Goal: Ask a question

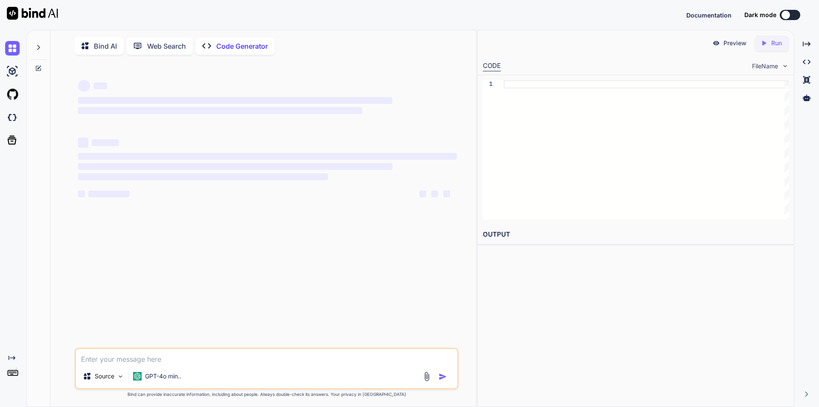
click at [98, 356] on textarea at bounding box center [266, 356] width 381 height 15
type textarea "x"
type textarea "--SET @AddFee += @CurrentAddFee; SET @TotalAmount += @CurrentTotal; SET @Shippi…"
type textarea "x"
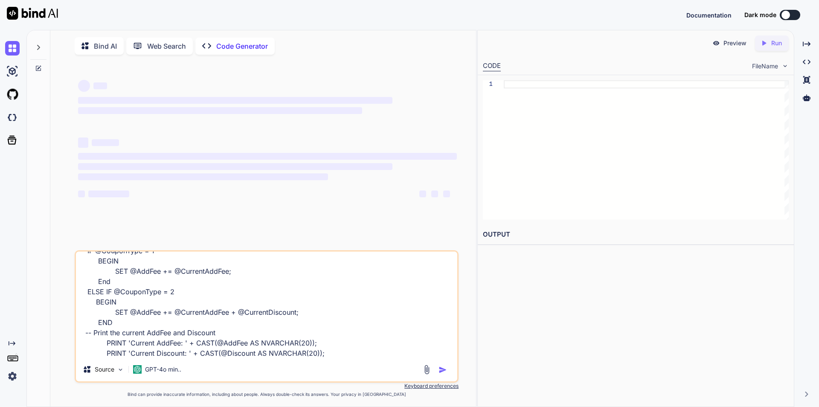
type textarea "--SET @AddFee += @CurrentAddFee; SET @TotalAmount += @CurrentTotal; SET @Shippi…"
type textarea "x"
type textarea "--SET @AddFee += @CurrentAddFee; SET @TotalAmount += @CurrentTotal; SET @Shippi…"
type textarea "x"
type textarea "--SET @AddFee += @CurrentAddFee; SET @TotalAmount += @CurrentTotal; SET @Shippi…"
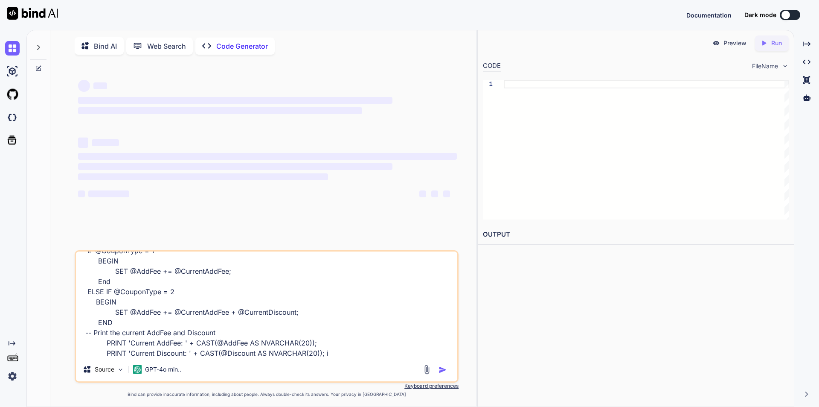
type textarea "x"
type textarea "--SET @AddFee += @CurrentAddFee; SET @TotalAmount += @CurrentTotal; SET @Shippi…"
type textarea "x"
type textarea "--SET @AddFee += @CurrentAddFee; SET @TotalAmount += @CurrentTotal; SET @Shippi…"
type textarea "x"
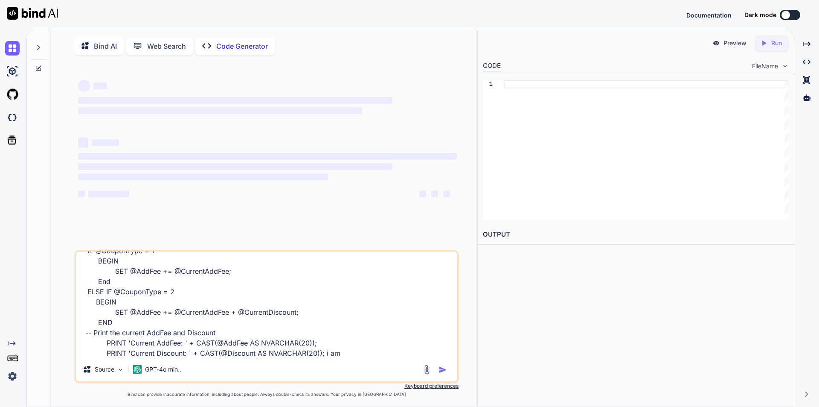
type textarea "--SET @AddFee += @CurrentAddFee; SET @TotalAmount += @CurrentTotal; SET @Shippi…"
type textarea "x"
type textarea "--SET @AddFee += @CurrentAddFee; SET @TotalAmount += @CurrentTotal; SET @Shippi…"
type textarea "x"
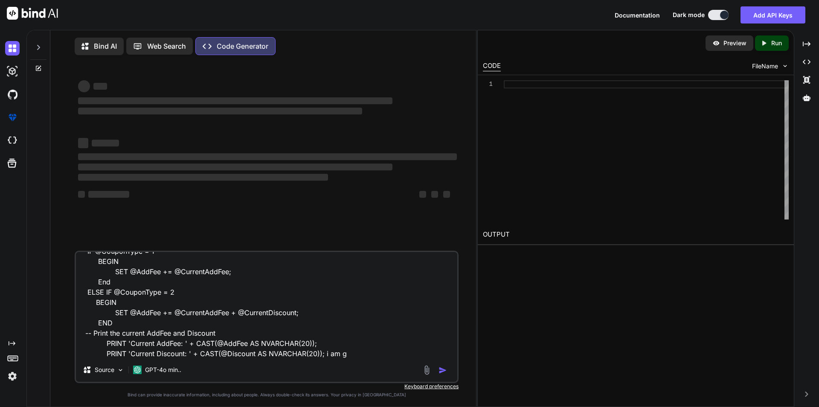
type textarea "--SET @AddFee += @CurrentAddFee; SET @TotalAmount += @CurrentTotal; SET @Shippi…"
type textarea "x"
type textarea "--SET @AddFee += @CurrentAddFee; SET @TotalAmount += @CurrentTotal; SET @Shippi…"
type textarea "x"
type textarea "--SET @AddFee += @CurrentAddFee; SET @TotalAmount += @CurrentTotal; SET @Shippi…"
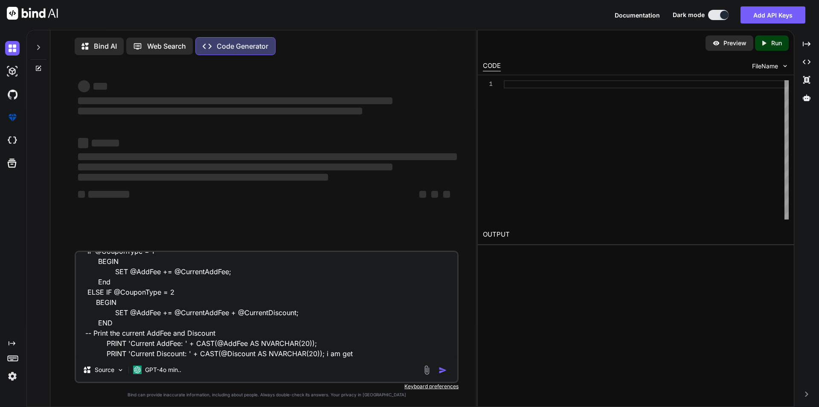
type textarea "x"
type textarea "--SET @AddFee += @CurrentAddFee; SET @TotalAmount += @CurrentTotal; SET @Shippi…"
type textarea "x"
type textarea "--SET @AddFee += @CurrentAddFee; SET @TotalAmount += @CurrentTotal; SET @Shippi…"
type textarea "x"
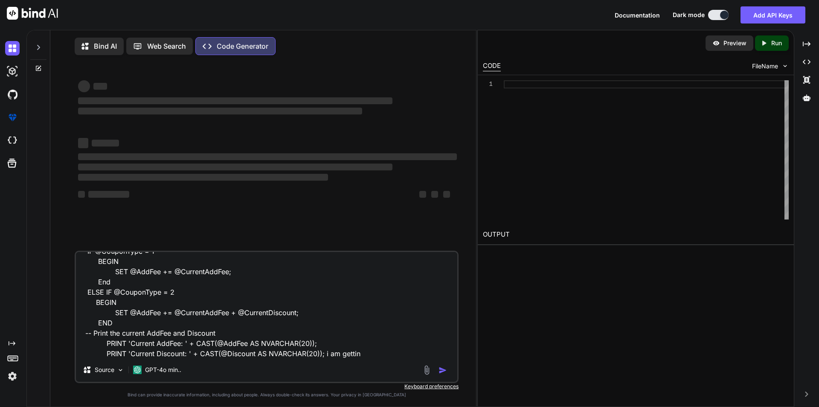
type textarea "--SET @AddFee += @CurrentAddFee; SET @TotalAmount += @CurrentTotal; SET @Shippi…"
type textarea "x"
type textarea "--SET @AddFee += @CurrentAddFee; SET @TotalAmount += @CurrentTotal; SET @Shippi…"
type textarea "x"
type textarea "--SET @AddFee += @CurrentAddFee; SET @TotalAmount += @CurrentTotal; SET @Shippi…"
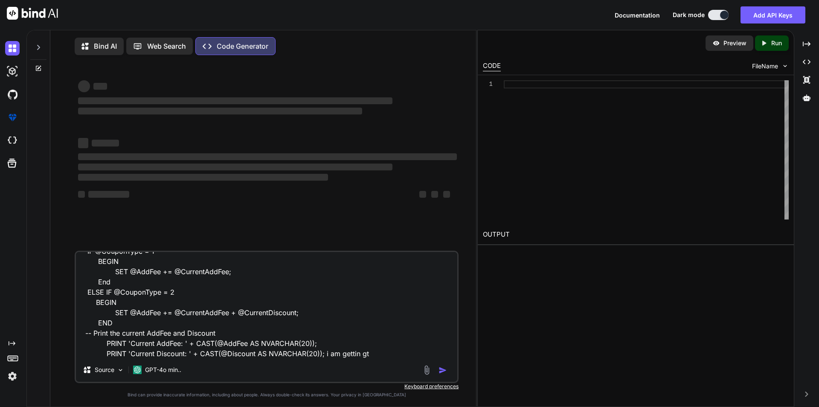
type textarea "x"
type textarea "--SET @AddFee += @CurrentAddFee; SET @TotalAmount += @CurrentTotal; SET @Shippi…"
type textarea "x"
type textarea "--SET @AddFee += @CurrentAddFee; SET @TotalAmount += @CurrentTotal; SET @Shippi…"
type textarea "x"
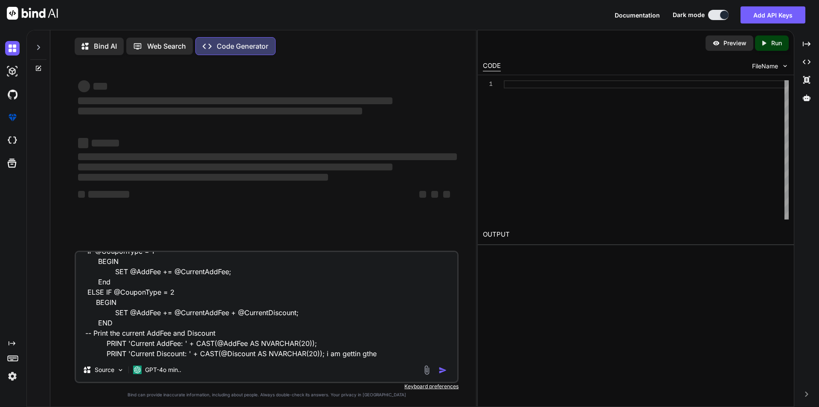
type textarea "--SET @AddFee += @CurrentAddFee; SET @TotalAmount += @CurrentTotal; SET @Shippi…"
type textarea "x"
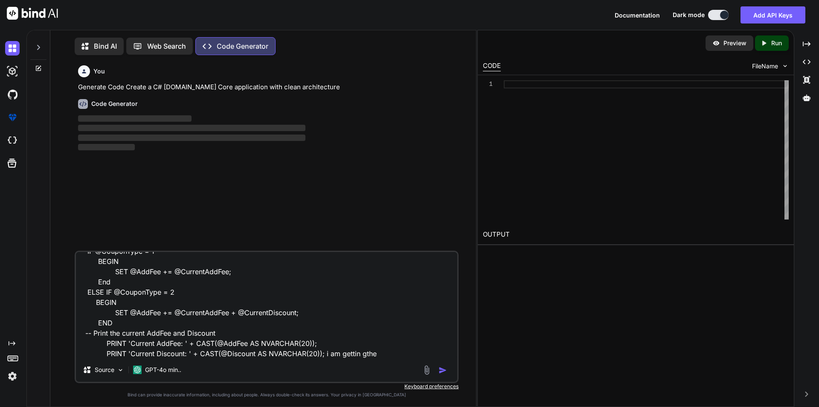
type textarea "--SET @AddFee += @CurrentAddFee; SET @TotalAmount += @CurrentTotal; SET @Shippi…"
type textarea "x"
type textarea "--SET @AddFee += @CurrentAddFee; SET @TotalAmount += @CurrentTotal; SET @Shippi…"
type textarea "x"
type textarea "--SET @AddFee += @CurrentAddFee; SET @TotalAmount += @CurrentTotal; SET @Shippi…"
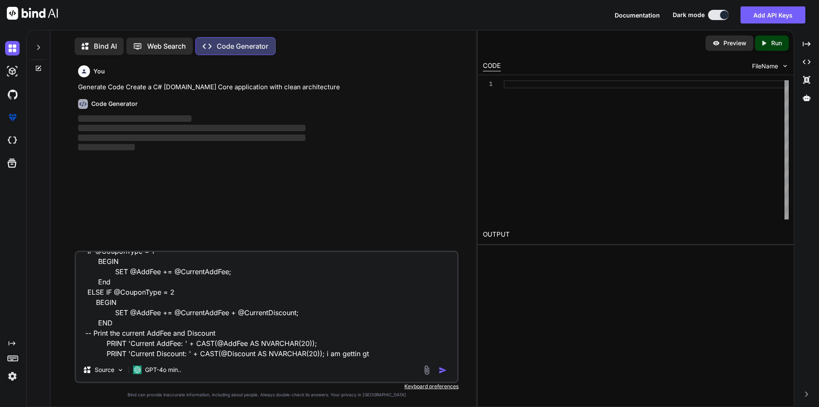
type textarea "x"
type textarea "--SET @AddFee += @CurrentAddFee; SET @TotalAmount += @CurrentTotal; SET @Shippi…"
type textarea "x"
type textarea "--SET @AddFee += @CurrentAddFee; SET @TotalAmount += @CurrentTotal; SET @Shippi…"
type textarea "x"
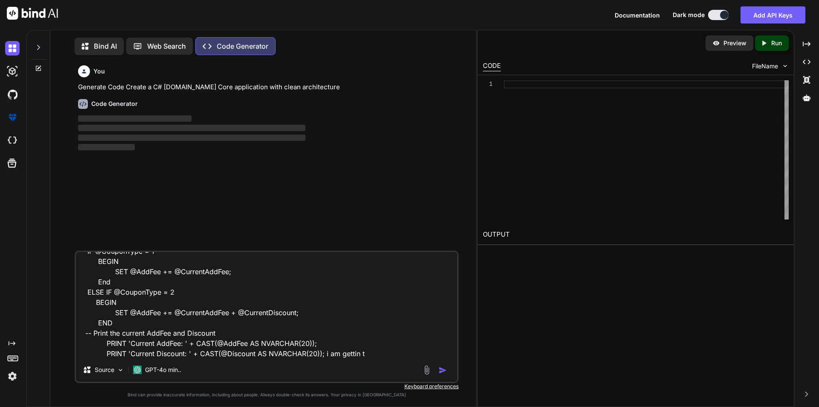
type textarea "--SET @AddFee += @CurrentAddFee; SET @TotalAmount += @CurrentTotal; SET @Shippi…"
type textarea "x"
type textarea "--SET @AddFee += @CurrentAddFee; SET @TotalAmount += @CurrentTotal; SET @Shippi…"
type textarea "x"
type textarea "--SET @AddFee += @CurrentAddFee; SET @TotalAmount += @CurrentTotal; SET @Shippi…"
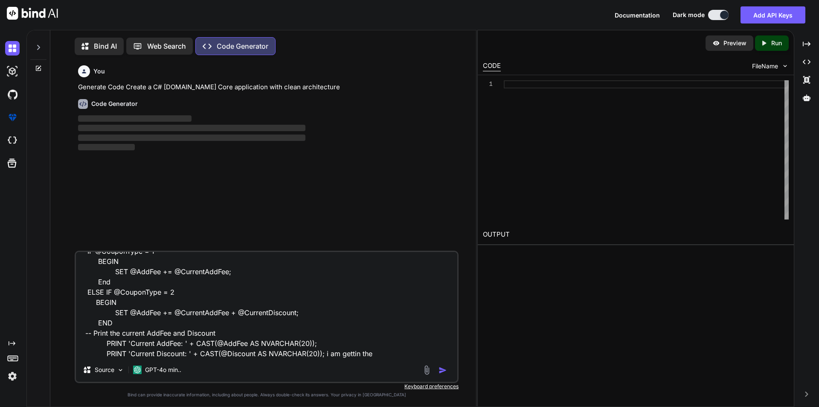
type textarea "x"
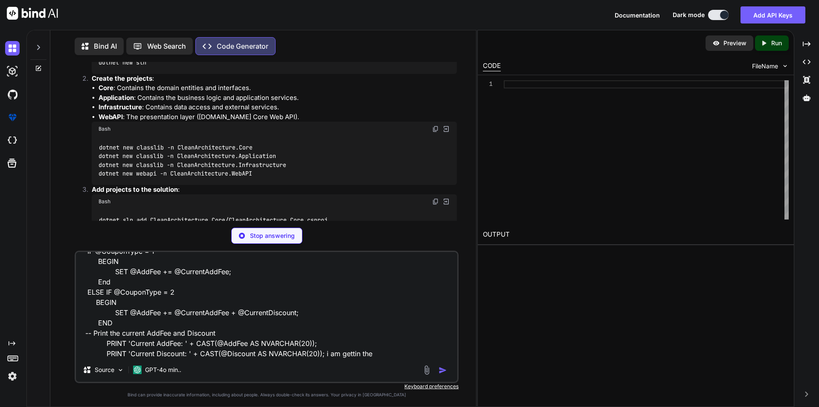
scroll to position [186, 0]
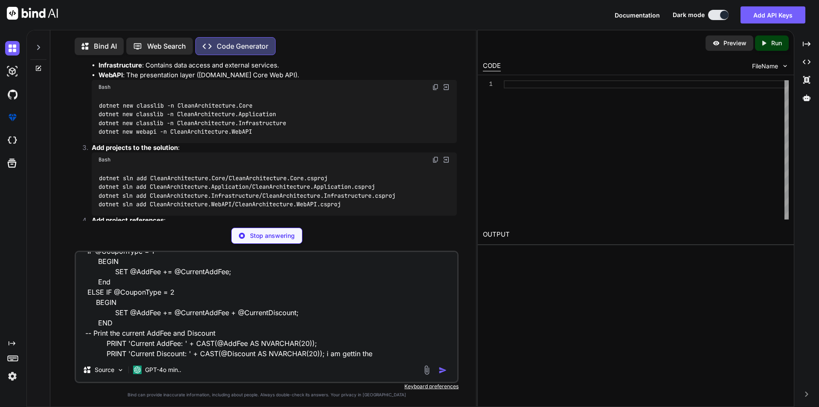
click at [383, 355] on textarea "--SET @AddFee += @CurrentAddFee; SET @TotalAmount += @CurrentTotal; SET @Shippi…" at bounding box center [266, 305] width 381 height 106
paste textarea "Msg 102, Level 15, State 1, Procedure GetOrderDetails, Line 350 [Batch Start Li…"
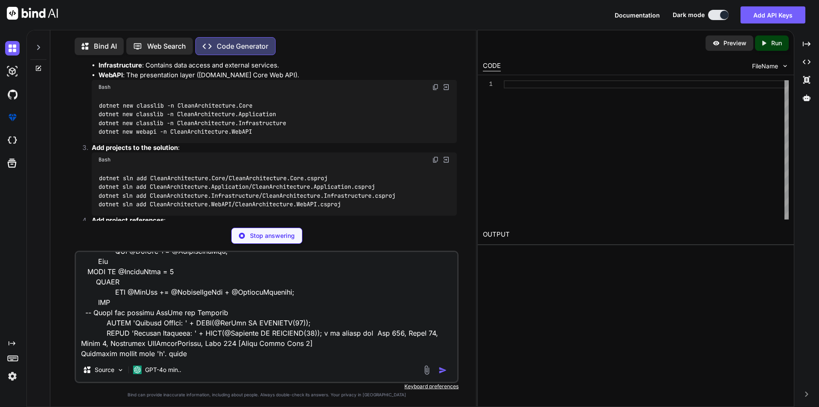
scroll to position [236, 0]
type textarea "--SET @AddFee += @CurrentAddFee; SET @TotalAmount += @CurrentTotal; SET @Shippi…"
click at [296, 238] on div "Stop answering" at bounding box center [266, 235] width 71 height 16
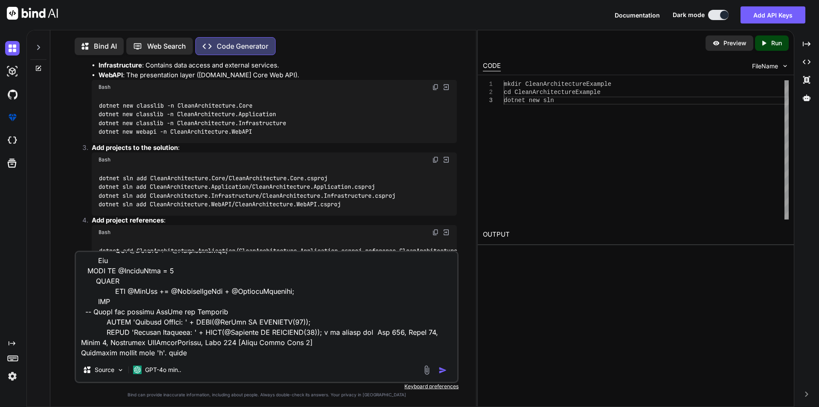
click at [444, 374] on img "button" at bounding box center [443, 370] width 9 height 9
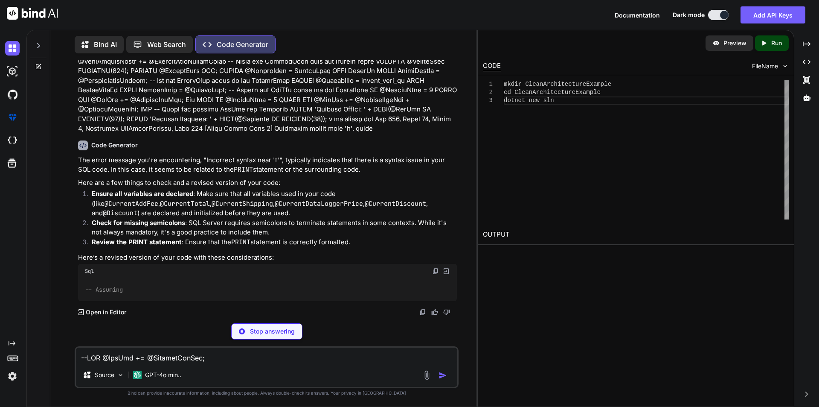
scroll to position [2406, 0]
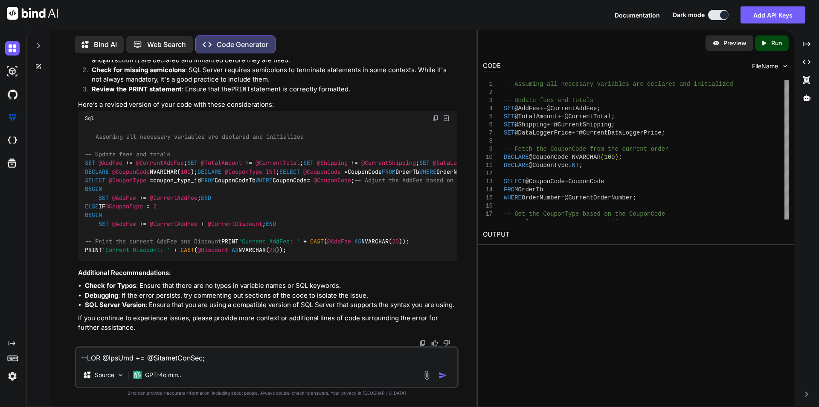
click at [170, 359] on textarea at bounding box center [266, 354] width 381 height 15
paste textarea "USE [Ubacare-PHML-QA] GO /****** Object: StoredProcedure [dbo].[GetOrderDetails…"
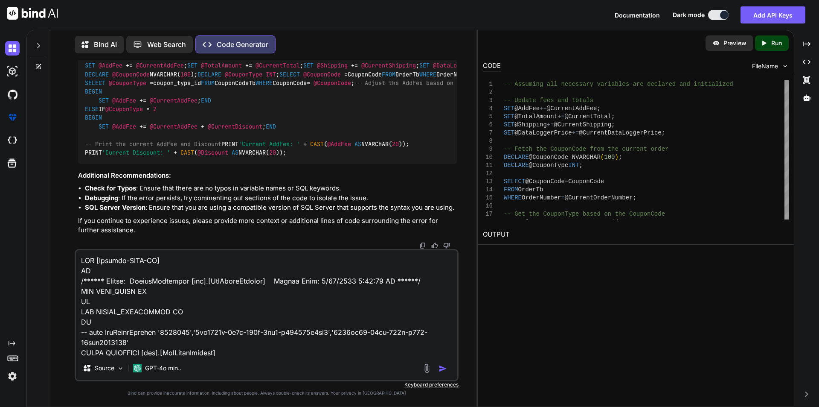
scroll to position [3708, 0]
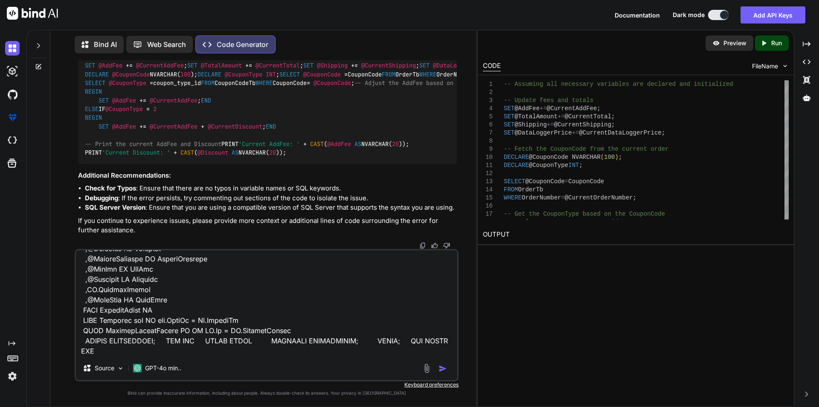
click at [121, 343] on textarea at bounding box center [266, 303] width 381 height 106
paste textarea "Msg 102, Level 15, State 1, Procedure GetOrderDetails, Line 350 [Batch Start Li…"
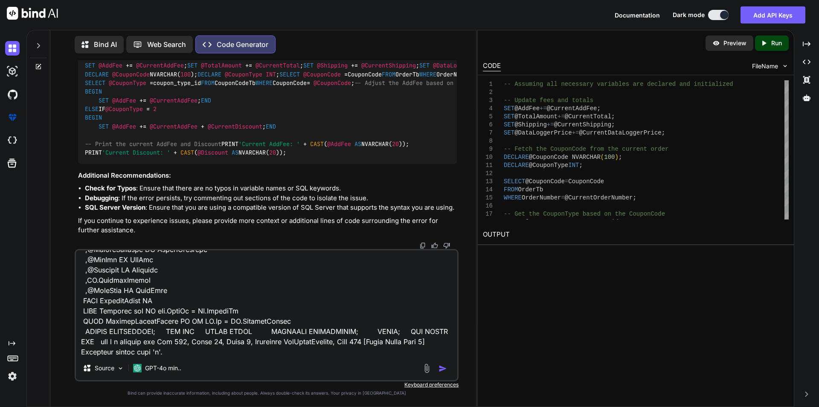
scroll to position [3728, 0]
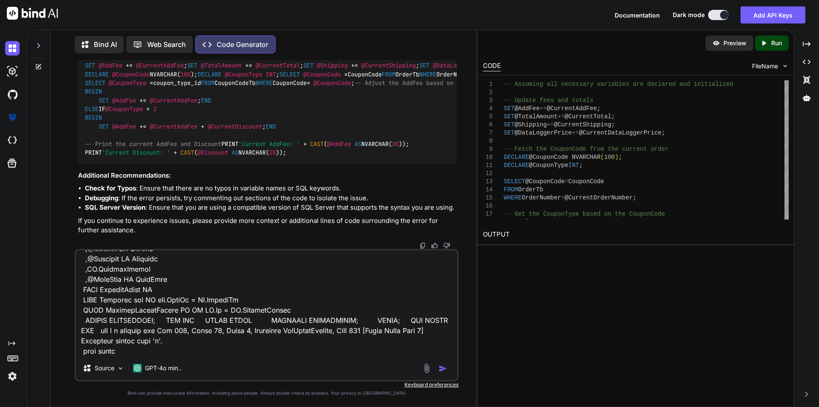
type textarea "USE [Ubacare-PHML-QA] GO /****** Object: StoredProcedure [dbo].[GetOrderDetails…"
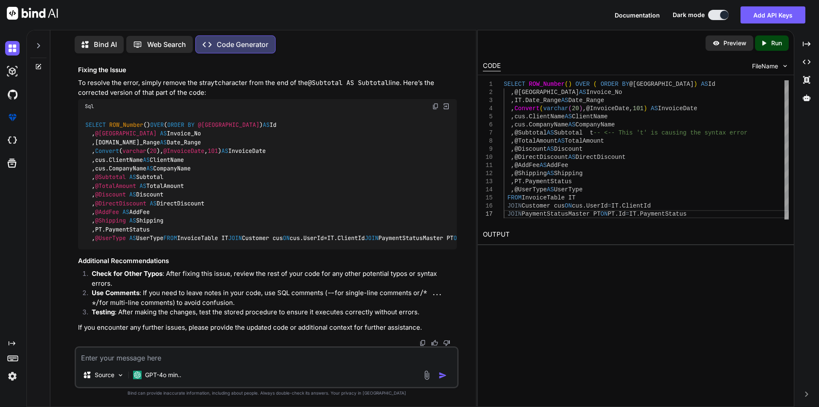
scroll to position [4201, 0]
click at [99, 355] on textarea at bounding box center [266, 354] width 381 height 15
type textarea "what is the line 350"
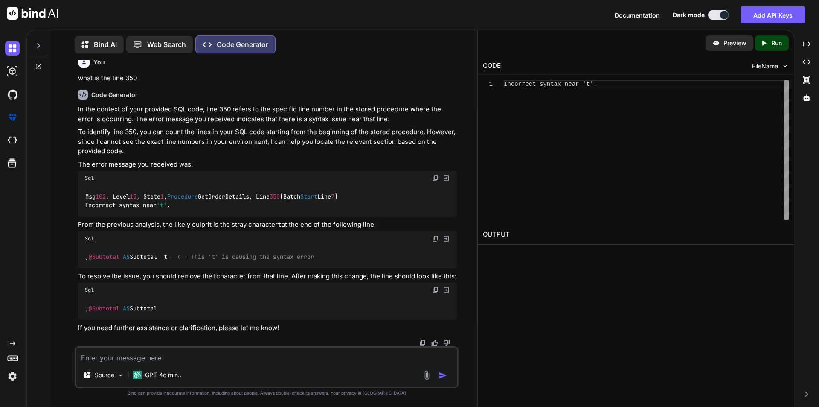
scroll to position [4494, 0]
click at [154, 257] on code ", @Subtotal AS Subtotal t -- <-- This 't' is causing the syntax error" at bounding box center [200, 256] width 230 height 9
drag, startPoint x: 154, startPoint y: 257, endPoint x: 303, endPoint y: 247, distance: 148.8
click at [155, 257] on code ", @Subtotal AS Subtotal t -- <-- This 't' is causing the syntax error" at bounding box center [200, 256] width 230 height 9
copy code "Subtotal"
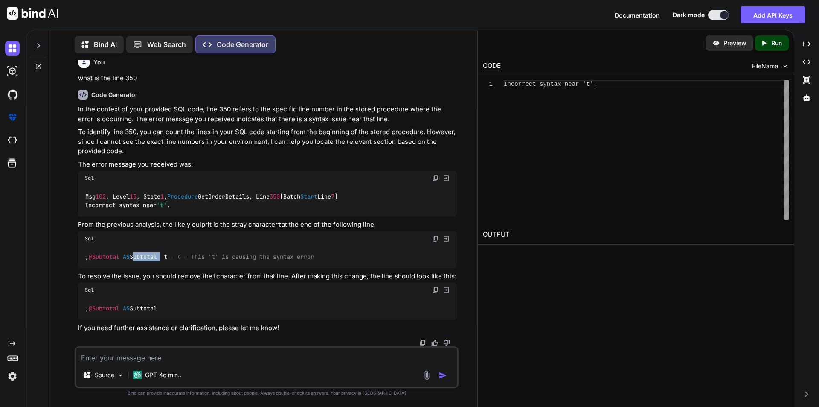
click at [137, 357] on textarea at bounding box center [266, 354] width 381 height 15
drag, startPoint x: 10, startPoint y: 45, endPoint x: 12, endPoint y: 52, distance: 7.2
click at [10, 46] on img at bounding box center [12, 48] width 15 height 15
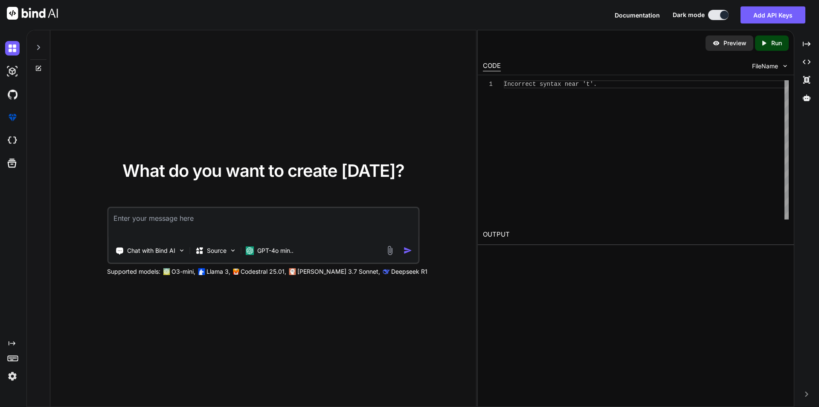
click at [158, 225] on textarea at bounding box center [263, 224] width 310 height 32
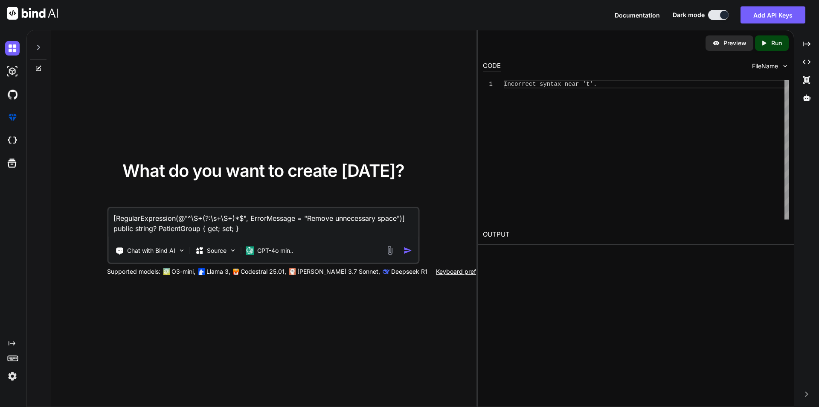
paste textarea "<div class="col-12 col-md-4 col-lg-3"> <div class="mb-3 allinputfiled-custom"> …"
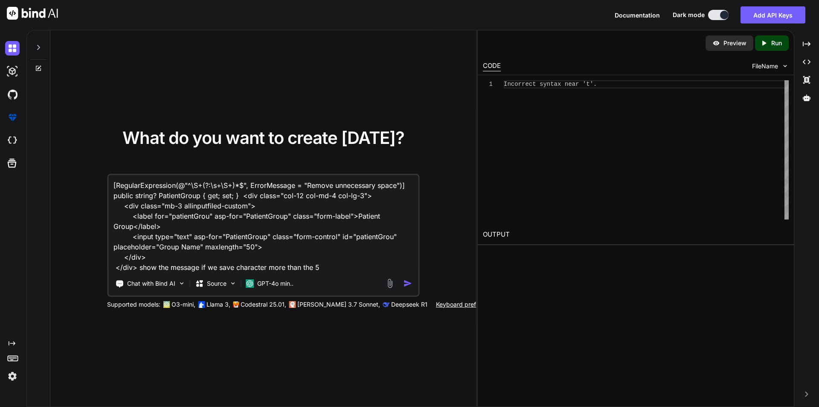
type textarea "[RegularExpression(@"^\S+(?:\s+\S+)*$", ErrorMessage = "Remove unnecessary spac…"
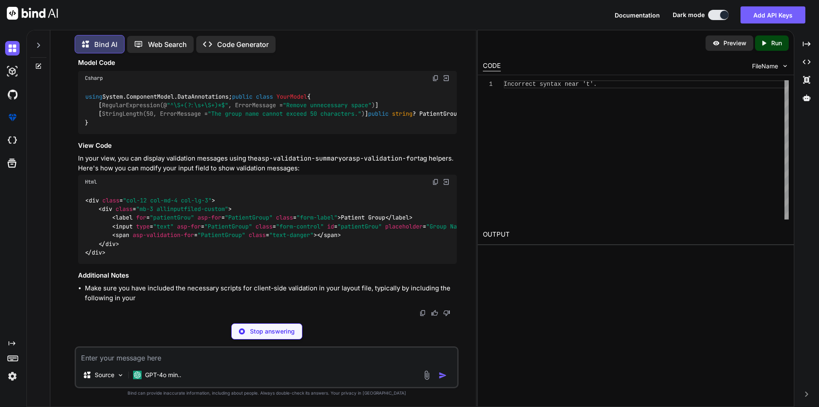
scroll to position [194, 0]
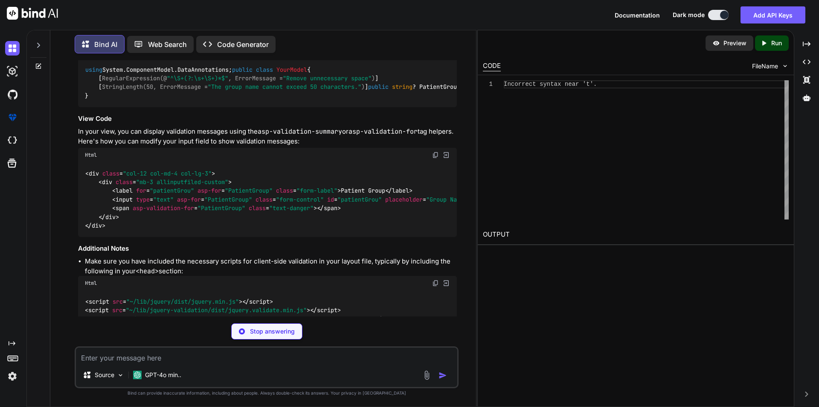
click at [380, 107] on div "using System.ComponentModel.DataAnnotations; public class YourModel { [ Regular…" at bounding box center [267, 82] width 379 height 49
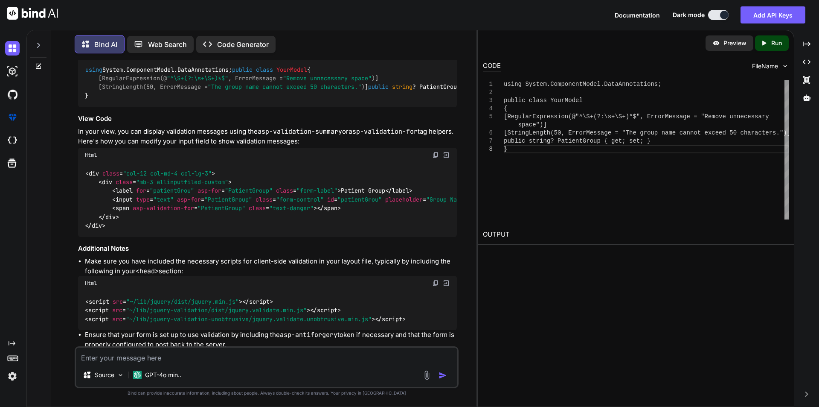
click at [380, 107] on div "using System.ComponentModel.DataAnnotations; public class YourModel { [ Regular…" at bounding box center [267, 82] width 379 height 49
copy code "[ StringLength(50, ErrorMessage = "The group name cannot exceed 50 characters."…"
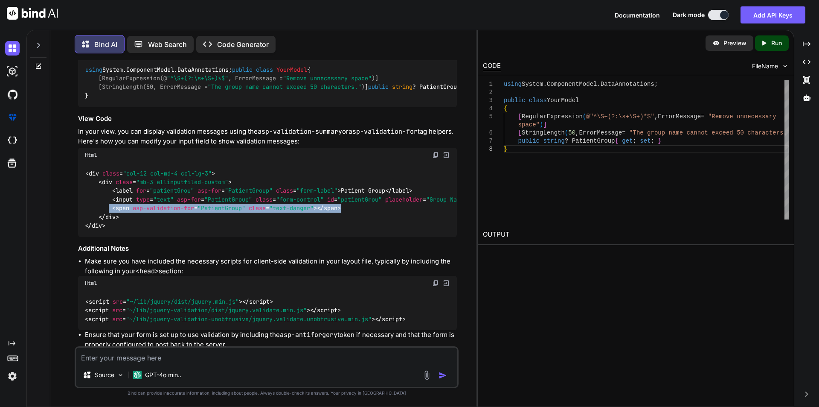
drag, startPoint x: 111, startPoint y: 244, endPoint x: 346, endPoint y: 242, distance: 235.1
click at [346, 230] on code "< div class = "col-12 col-md-4 col-lg-3" > < div class = "mb-3 allinputfiled-cu…" at bounding box center [303, 199] width 437 height 61
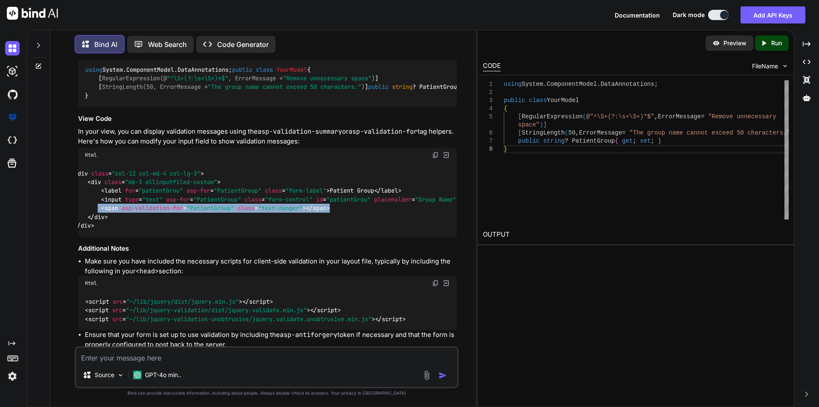
scroll to position [0, 0]
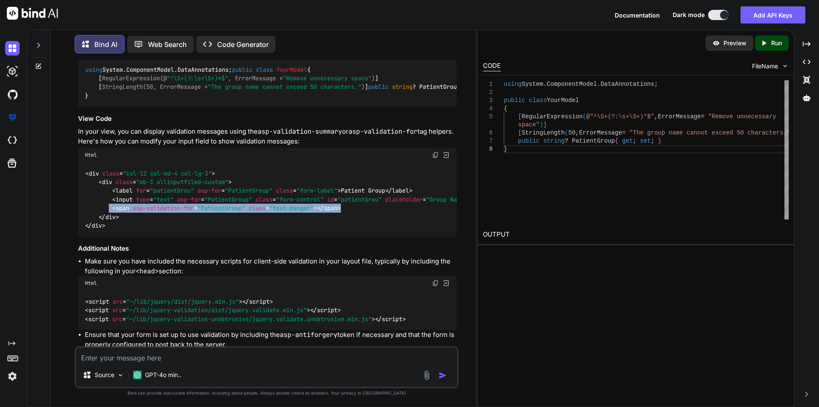
copy code "< span asp-validation-for = "PatientGroup" class = "text-danger" > </ span >"
click at [108, 354] on textarea at bounding box center [266, 354] width 381 height 15
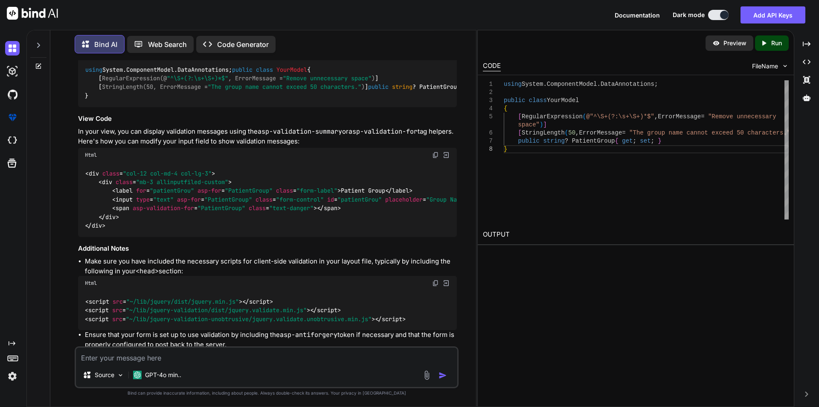
paste textarea "LBARx - T041920 Long County Board of Comm Long County Board of Comm"
type textarea "LBARx - T041920 Long County Board of Comm Long County Board of Comm provide me …"
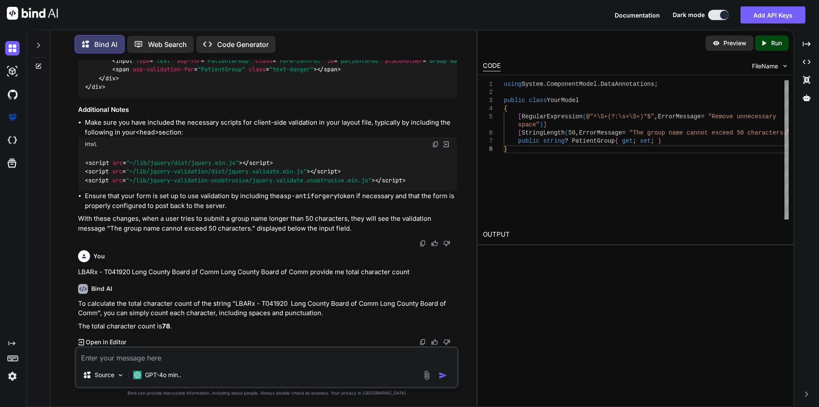
scroll to position [369, 0]
click at [165, 357] on textarea at bounding box center [266, 354] width 381 height 15
type textarea "what is the 50 characher"
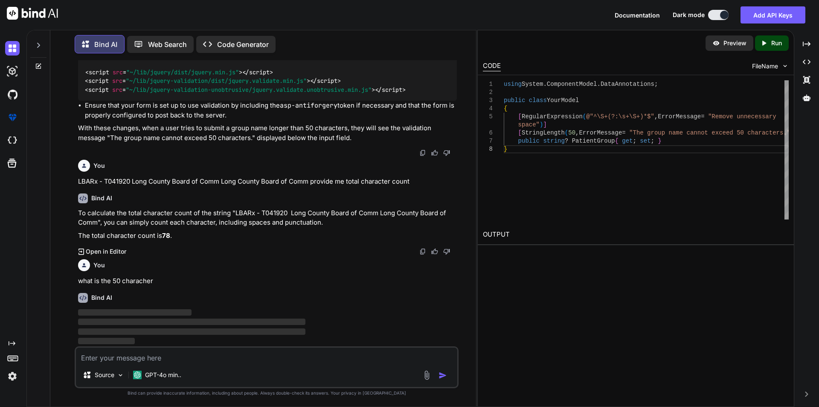
scroll to position [460, 0]
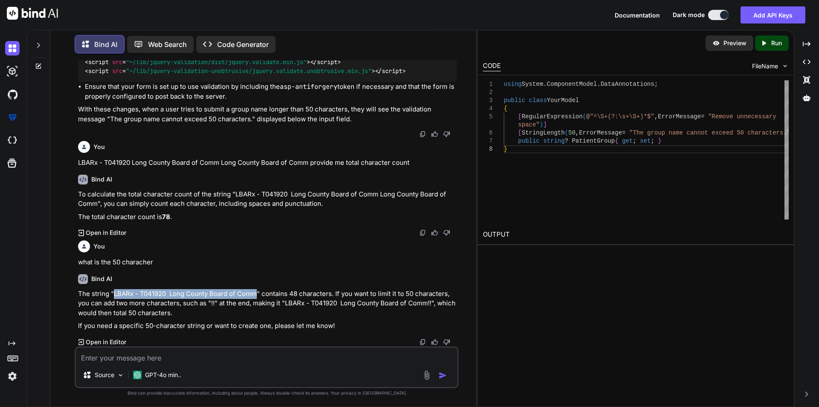
drag, startPoint x: 115, startPoint y: 313, endPoint x: 259, endPoint y: 310, distance: 144.2
click at [259, 310] on p "The string "LBARx - T041920 Long County Board of Comm" contains 48 characters. …" at bounding box center [267, 303] width 379 height 29
copy p "LBARx - T041920 Long County Board of Comm"
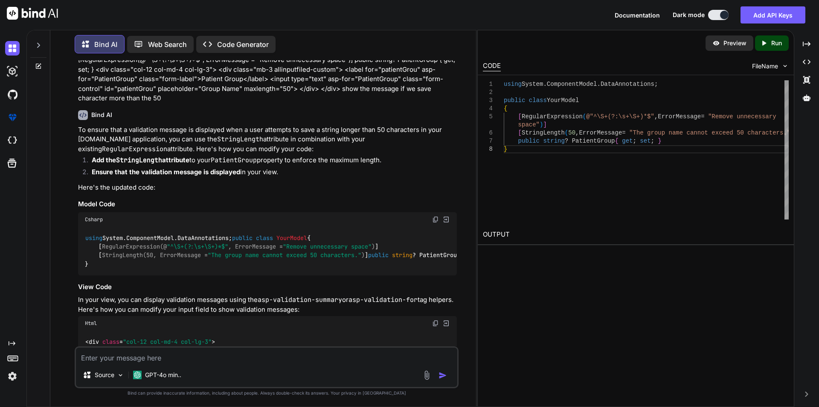
scroll to position [0, 0]
